Goal: Transaction & Acquisition: Purchase product/service

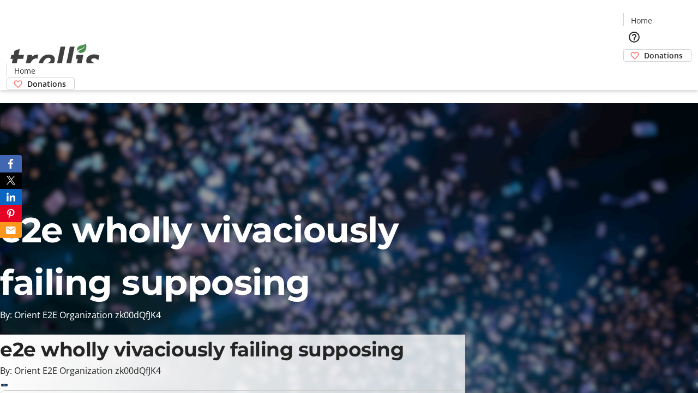
click at [644, 50] on span "Donations" at bounding box center [663, 55] width 39 height 11
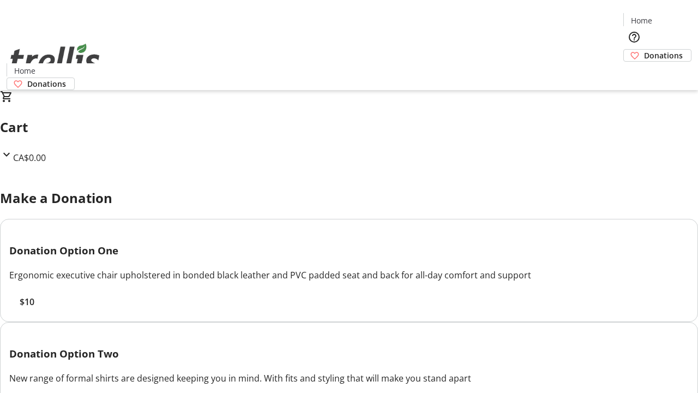
click at [34, 308] on span "$10" at bounding box center [27, 301] width 15 height 13
select select "CA"
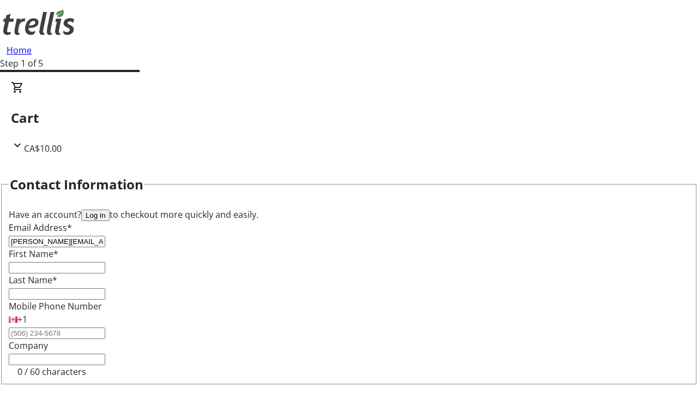
type input "[PERSON_NAME][EMAIL_ADDRESS][DOMAIN_NAME]"
type input "[PERSON_NAME]"
type input "Kutch"
type input "[STREET_ADDRESS][PERSON_NAME]"
type input "Kelowna"
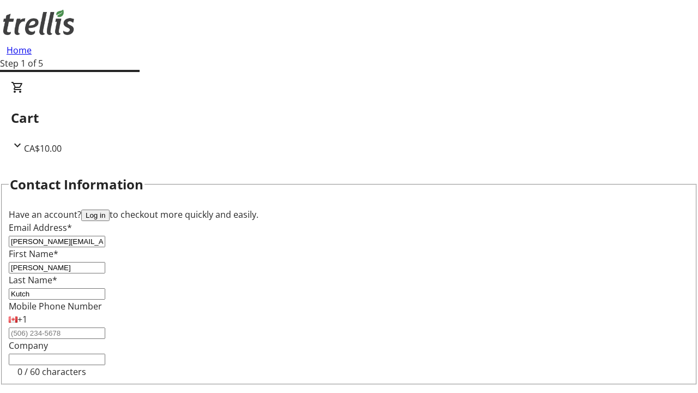
select select "BC"
type input "Kelowna"
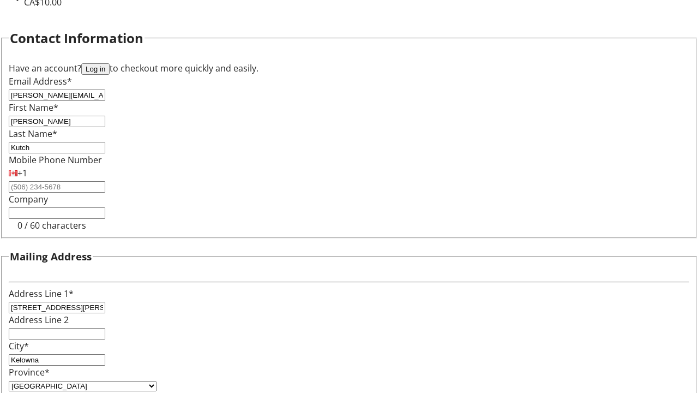
type input "V1Y 0C2"
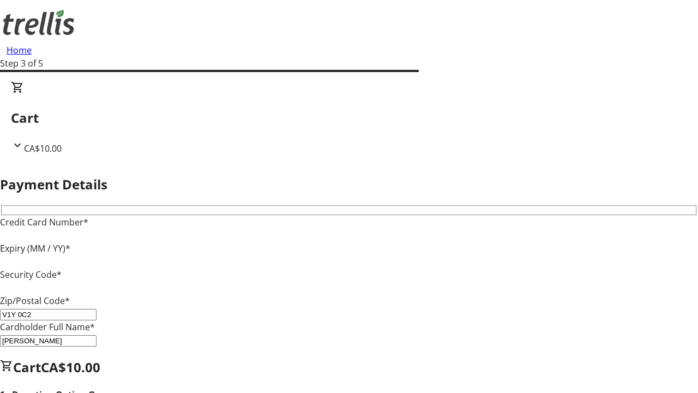
type input "V1Y 0C2"
